Goal: Check status: Check status

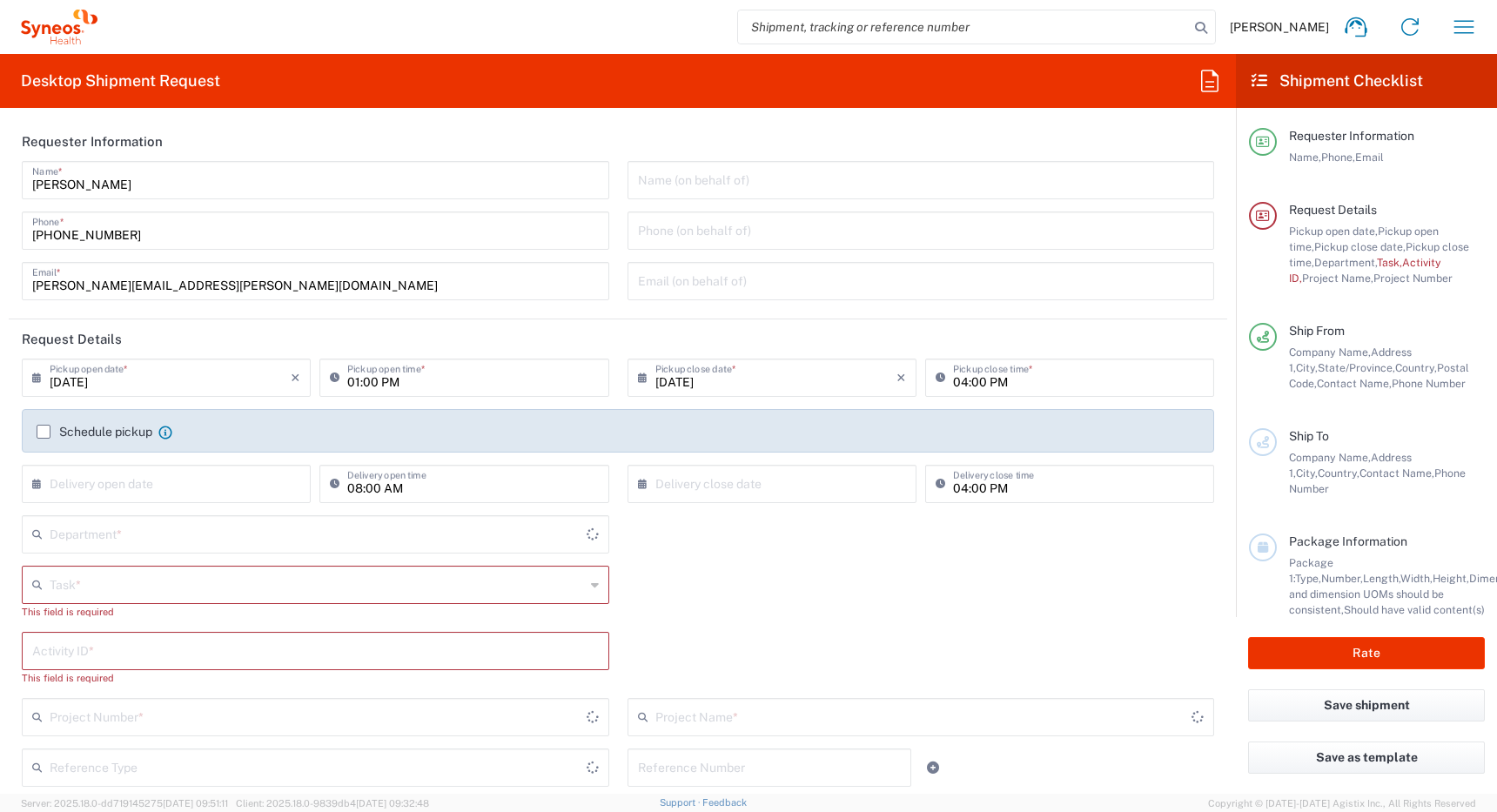
type input "[GEOGRAPHIC_DATA]"
type input "4510"
type input "[GEOGRAPHIC_DATA]"
click at [1469, 23] on icon "button" at bounding box center [1463, 27] width 28 height 28
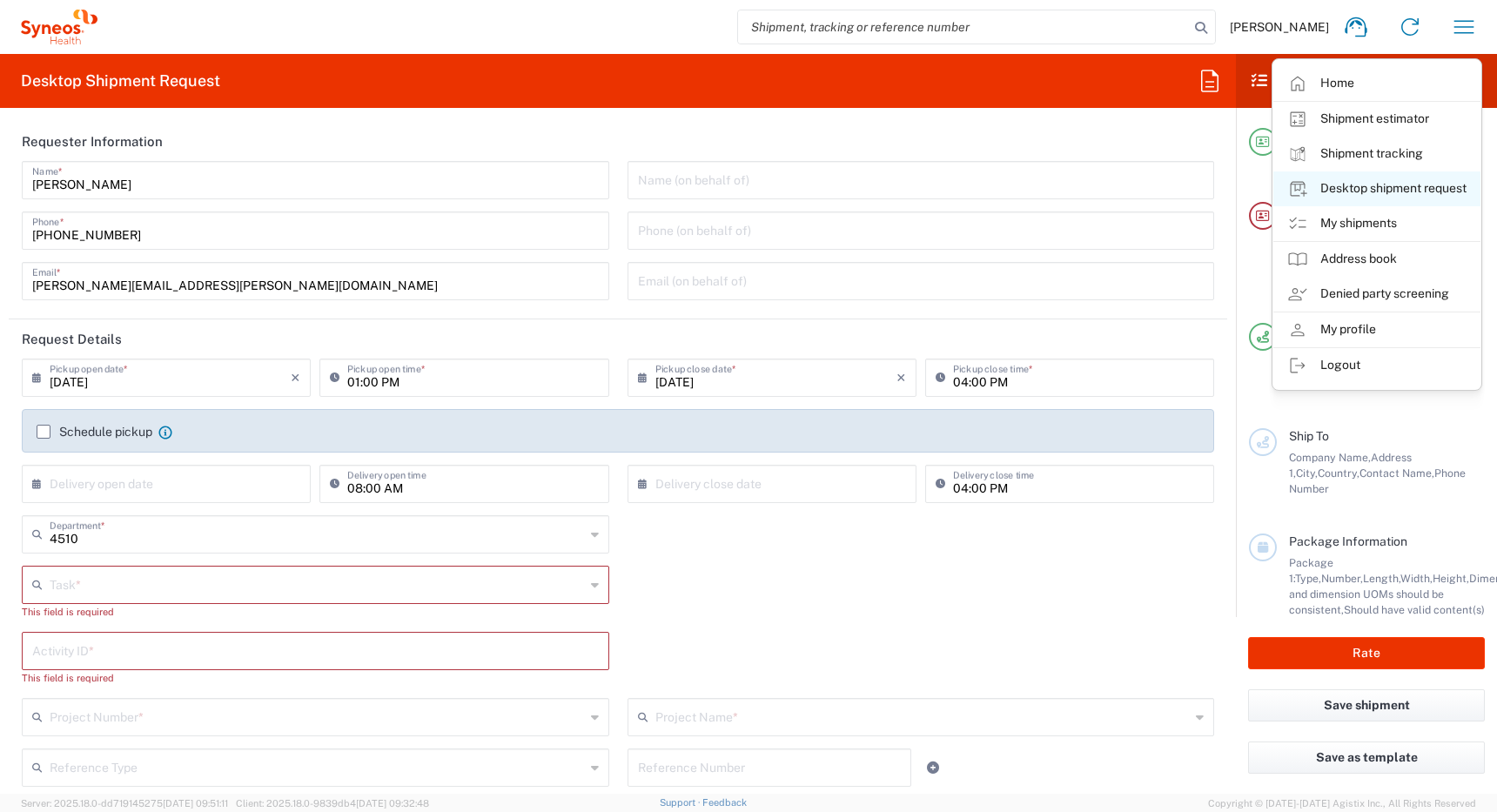
type input "Syneos Health Canada LP- [GEOGRAPHIC_DATA]"
click at [1363, 229] on link "My shipments" at bounding box center [1377, 223] width 207 height 35
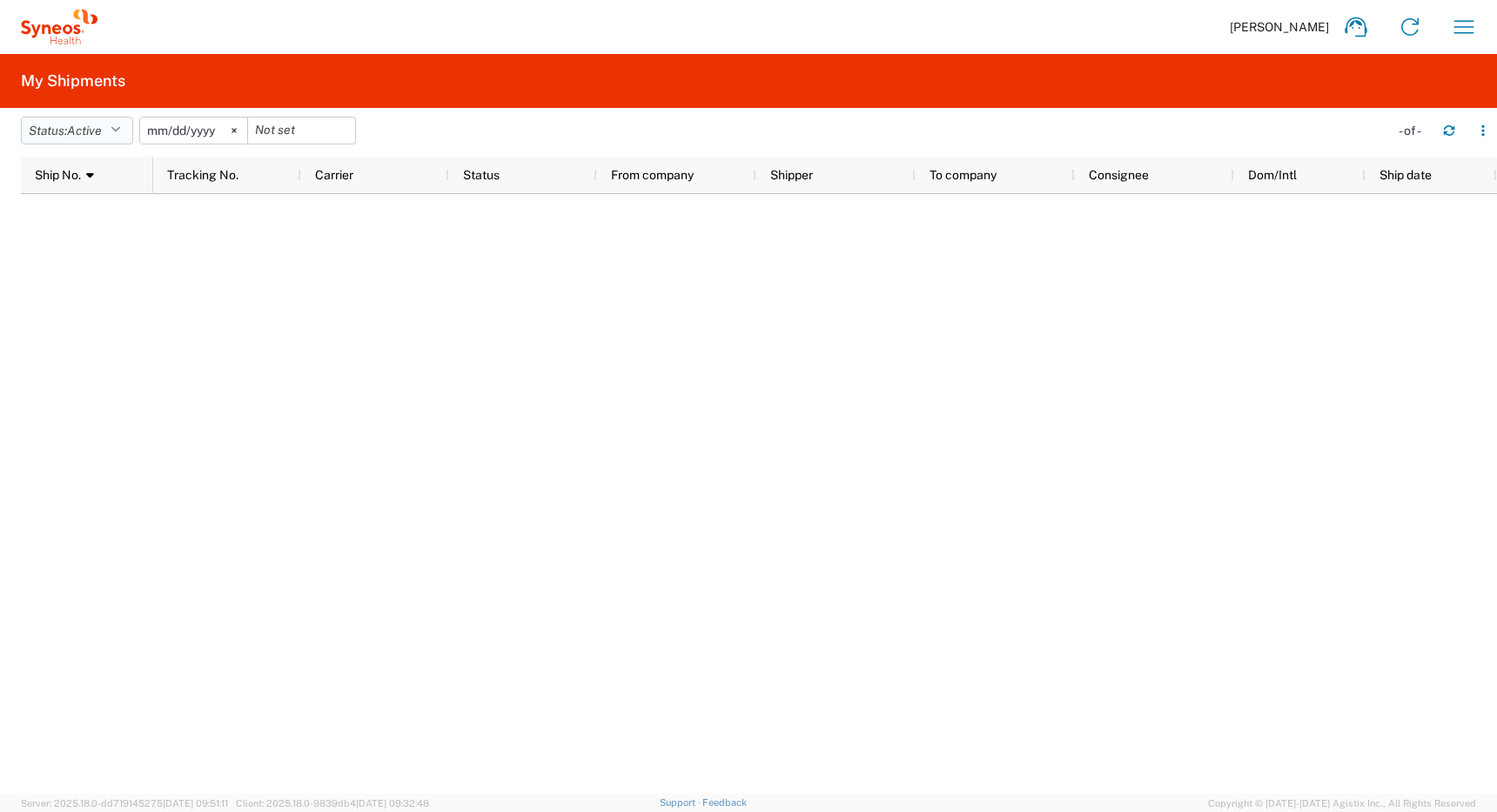
click at [95, 129] on span "Active" at bounding box center [85, 130] width 35 height 13
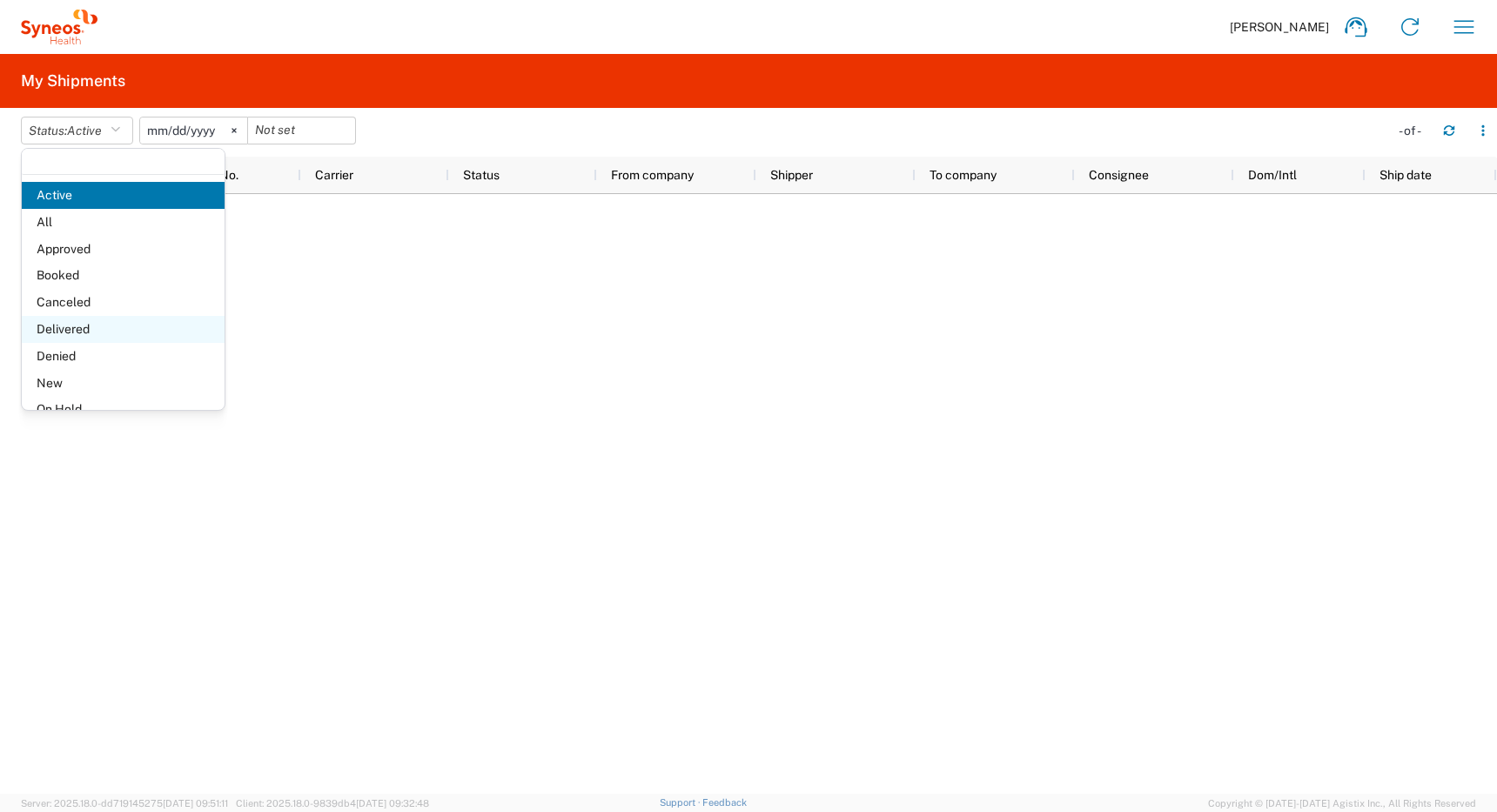
click at [103, 326] on span "Delivered" at bounding box center [123, 329] width 202 height 27
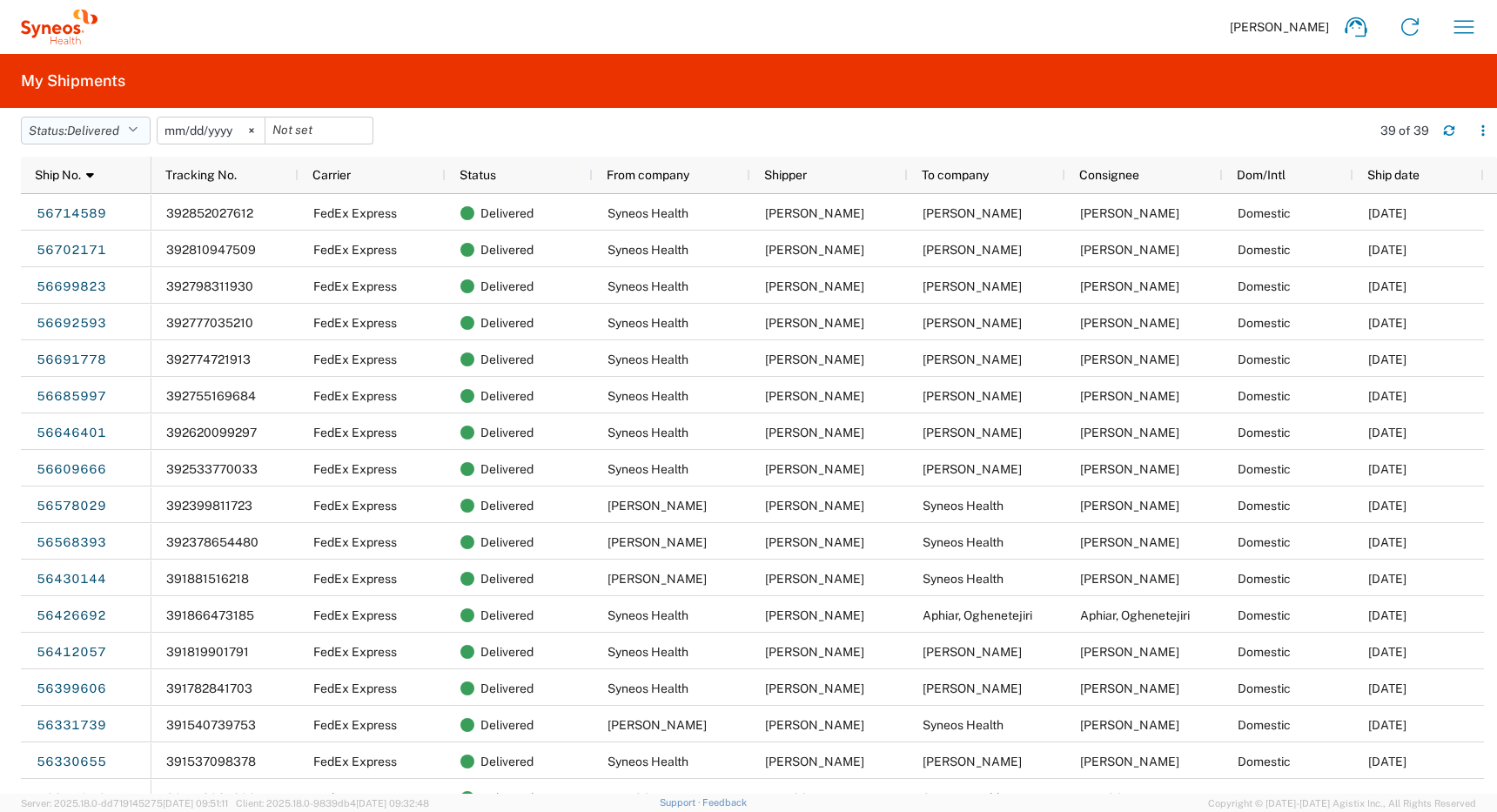
click at [135, 129] on icon "button" at bounding box center [133, 130] width 10 height 13
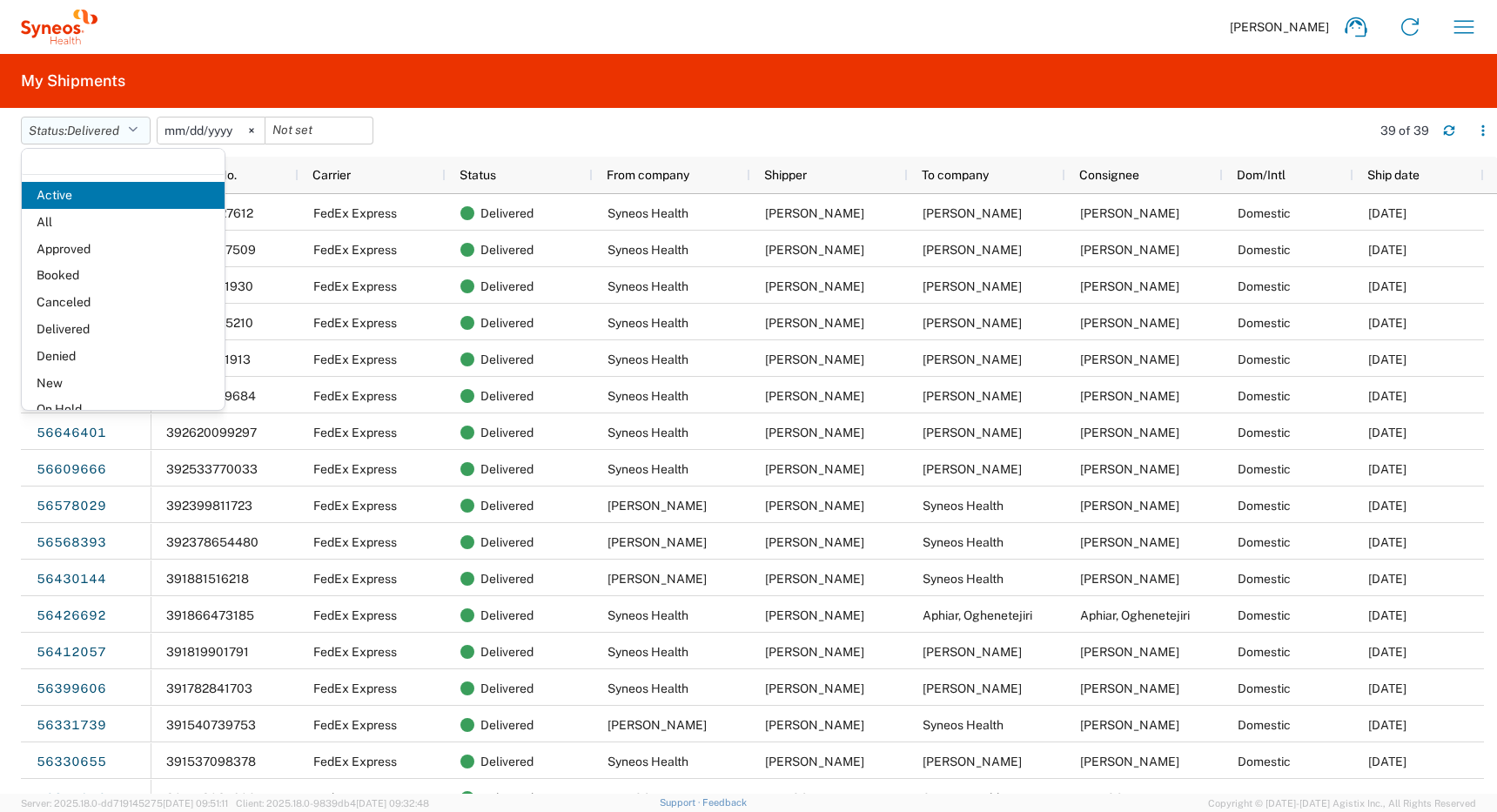
click at [135, 129] on icon "button" at bounding box center [133, 130] width 10 height 13
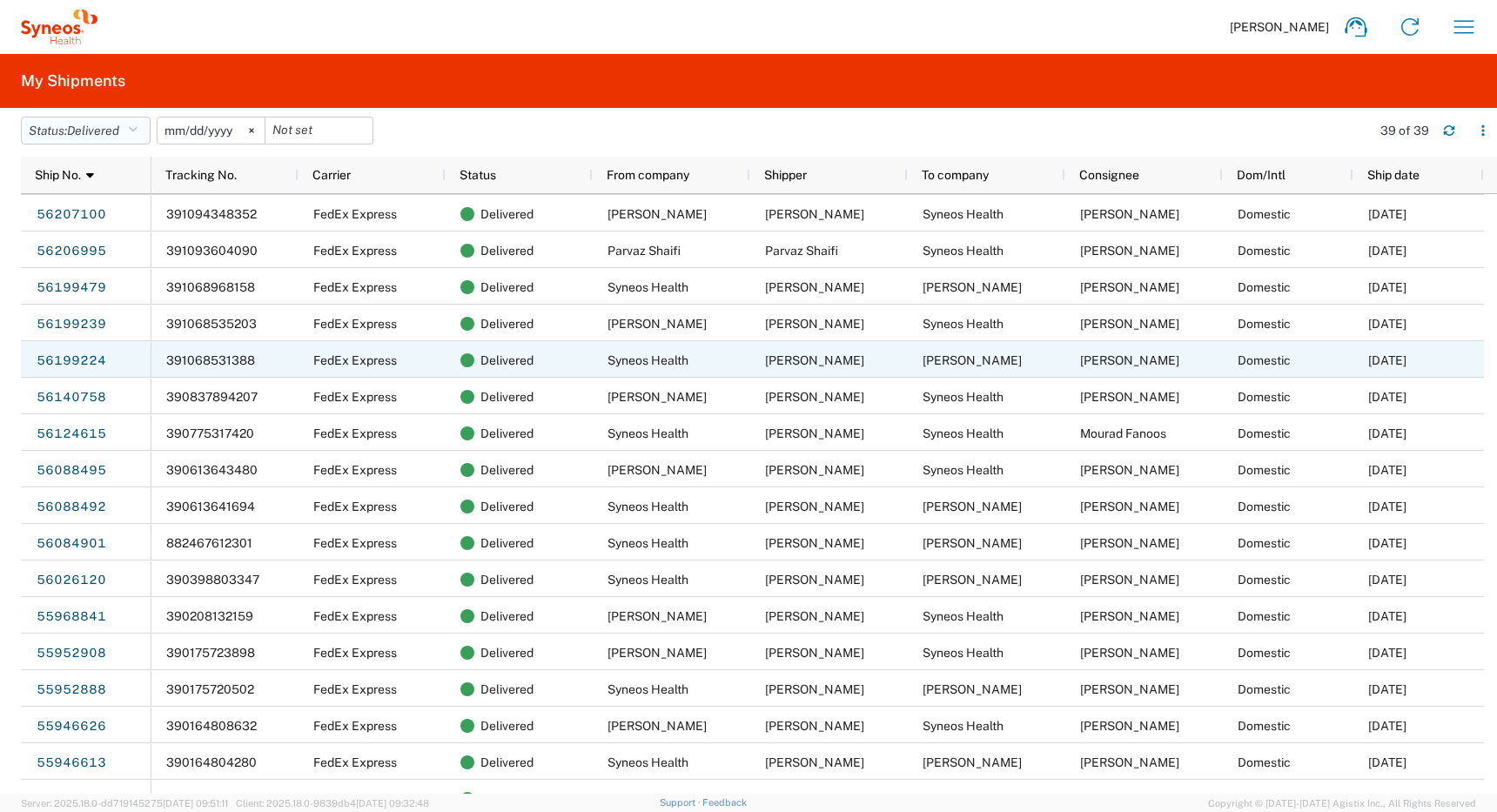
scroll to position [825, 0]
